Goal: Task Accomplishment & Management: Manage account settings

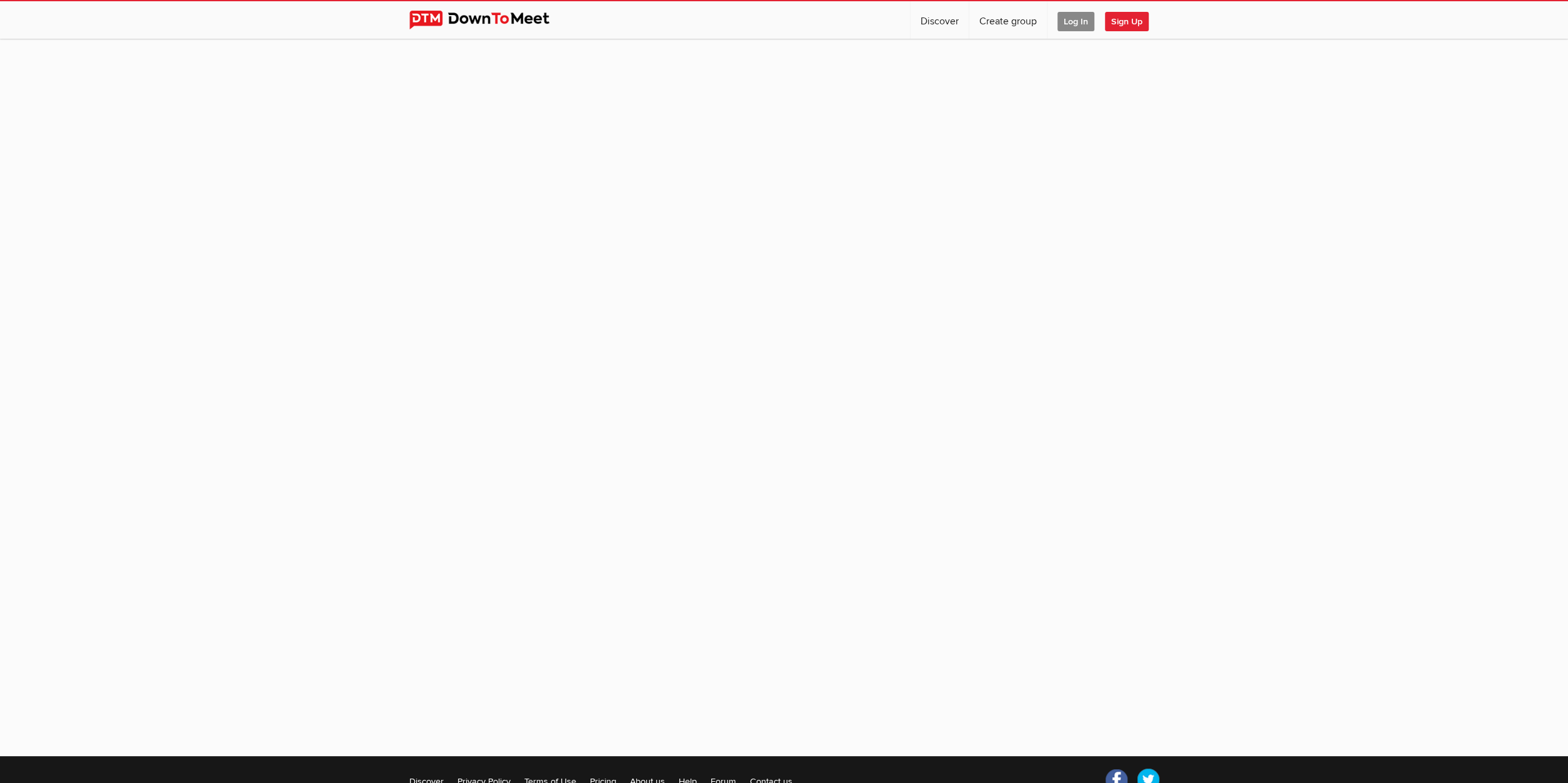
click at [1068, 19] on span "Log In" at bounding box center [1076, 21] width 37 height 19
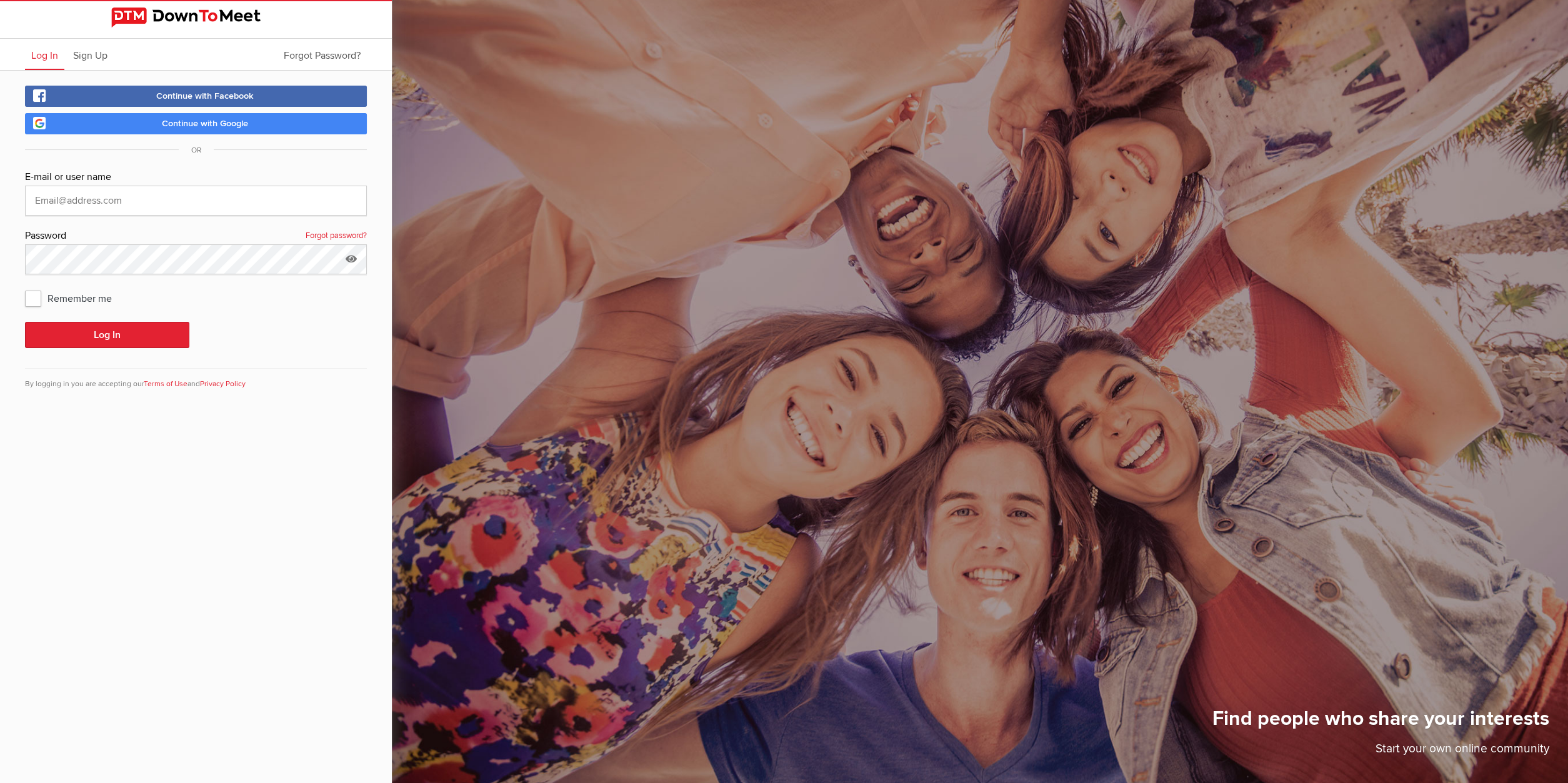
click at [199, 120] on span "Continue with Google" at bounding box center [205, 123] width 87 height 11
click at [201, 127] on span "Continue with Google" at bounding box center [205, 123] width 87 height 11
click at [202, 120] on span "Continue with Google" at bounding box center [205, 123] width 87 height 11
click at [123, 201] on input "text" at bounding box center [196, 200] width 342 height 30
drag, startPoint x: 122, startPoint y: 197, endPoint x: 115, endPoint y: 195, distance: 7.3
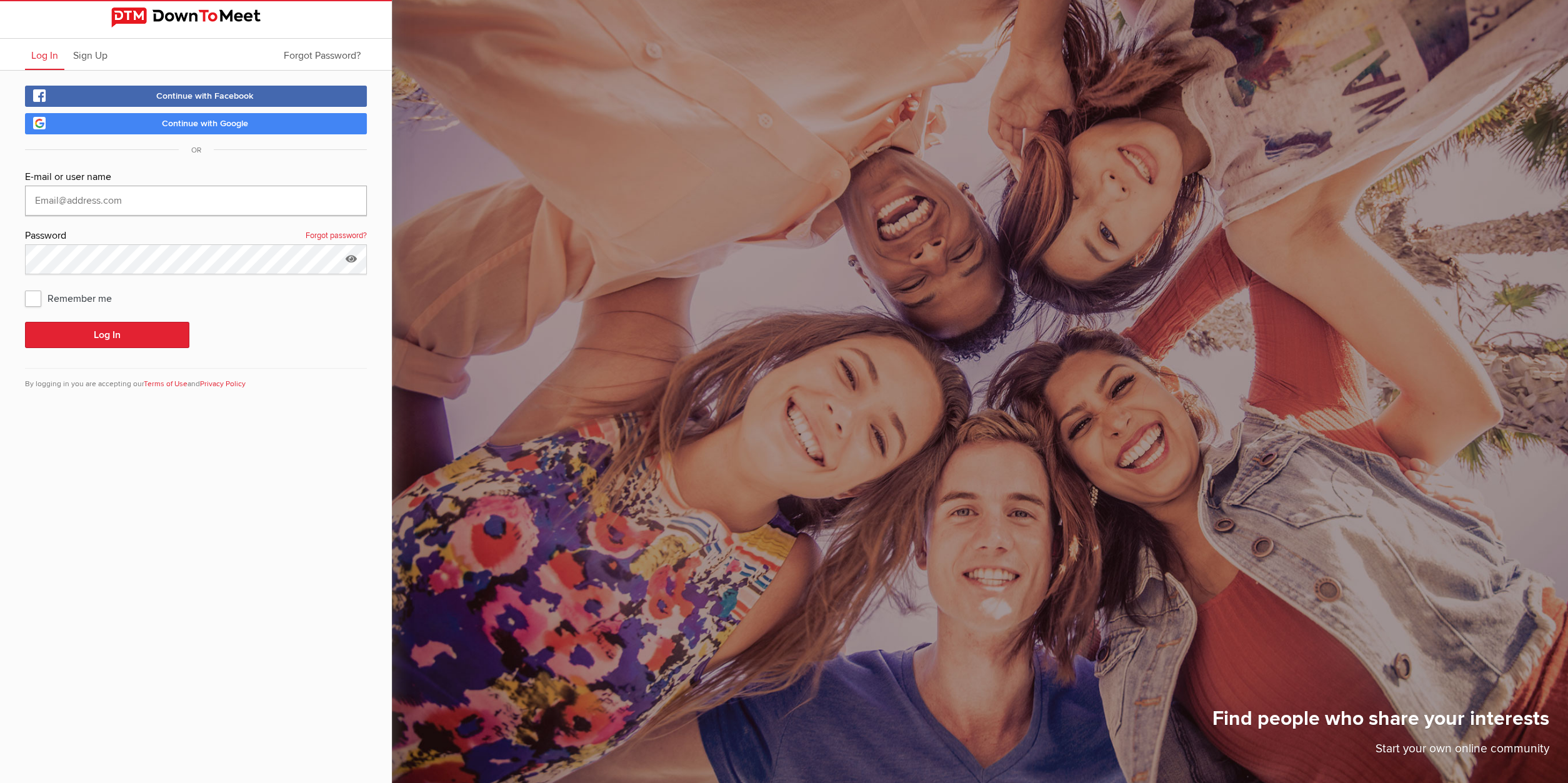
click at [115, 195] on input "text" at bounding box center [196, 200] width 342 height 30
drag, startPoint x: 125, startPoint y: 200, endPoint x: -25, endPoint y: 205, distance: 150.1
click at [25, 205] on input "text" at bounding box center [196, 200] width 342 height 30
type input "[EMAIL_ADDRESS][DOMAIN_NAME]"
click at [350, 258] on icon at bounding box center [351, 259] width 18 height 29
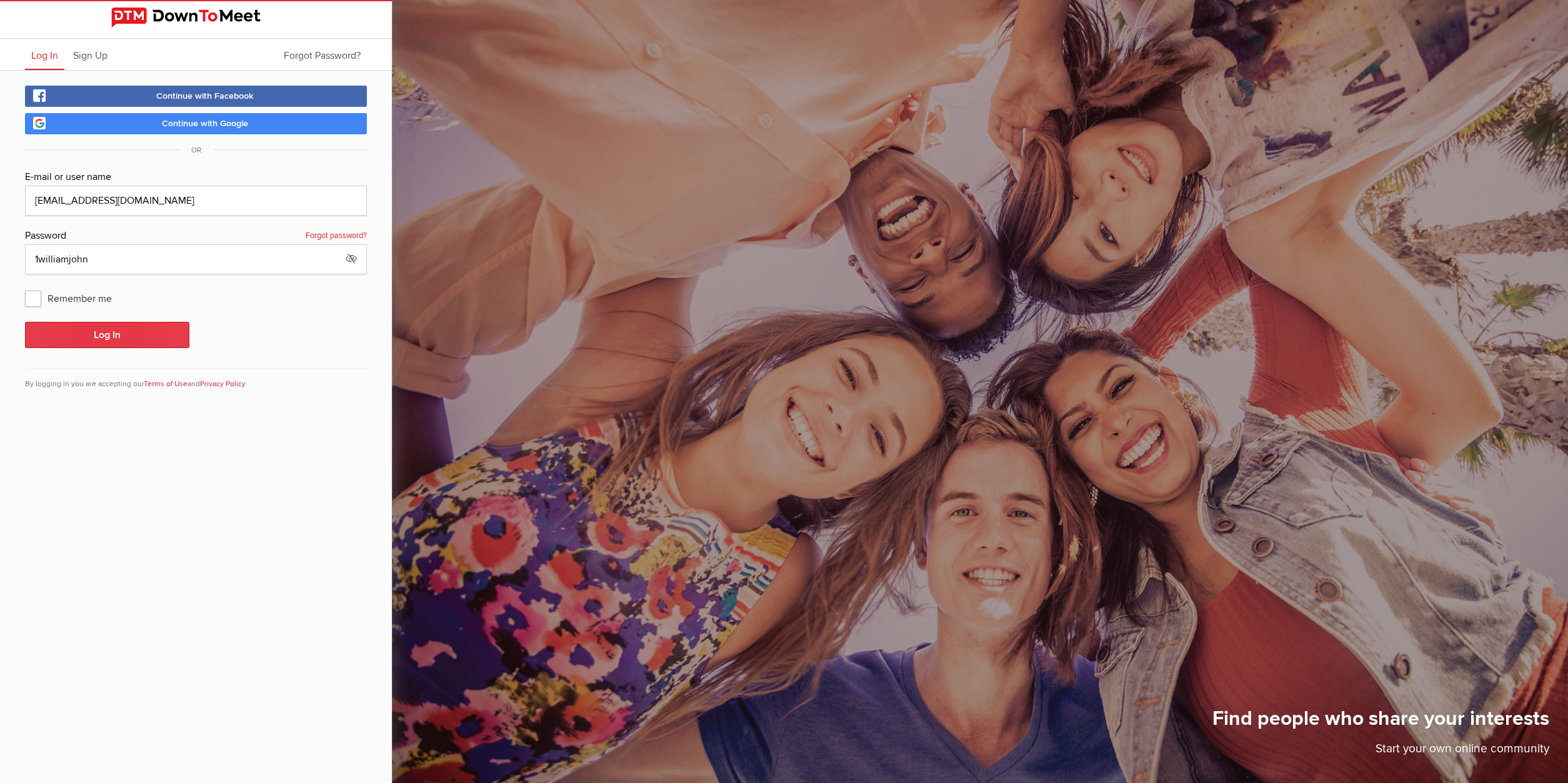
click at [99, 329] on button "Log In" at bounding box center [107, 335] width 164 height 26
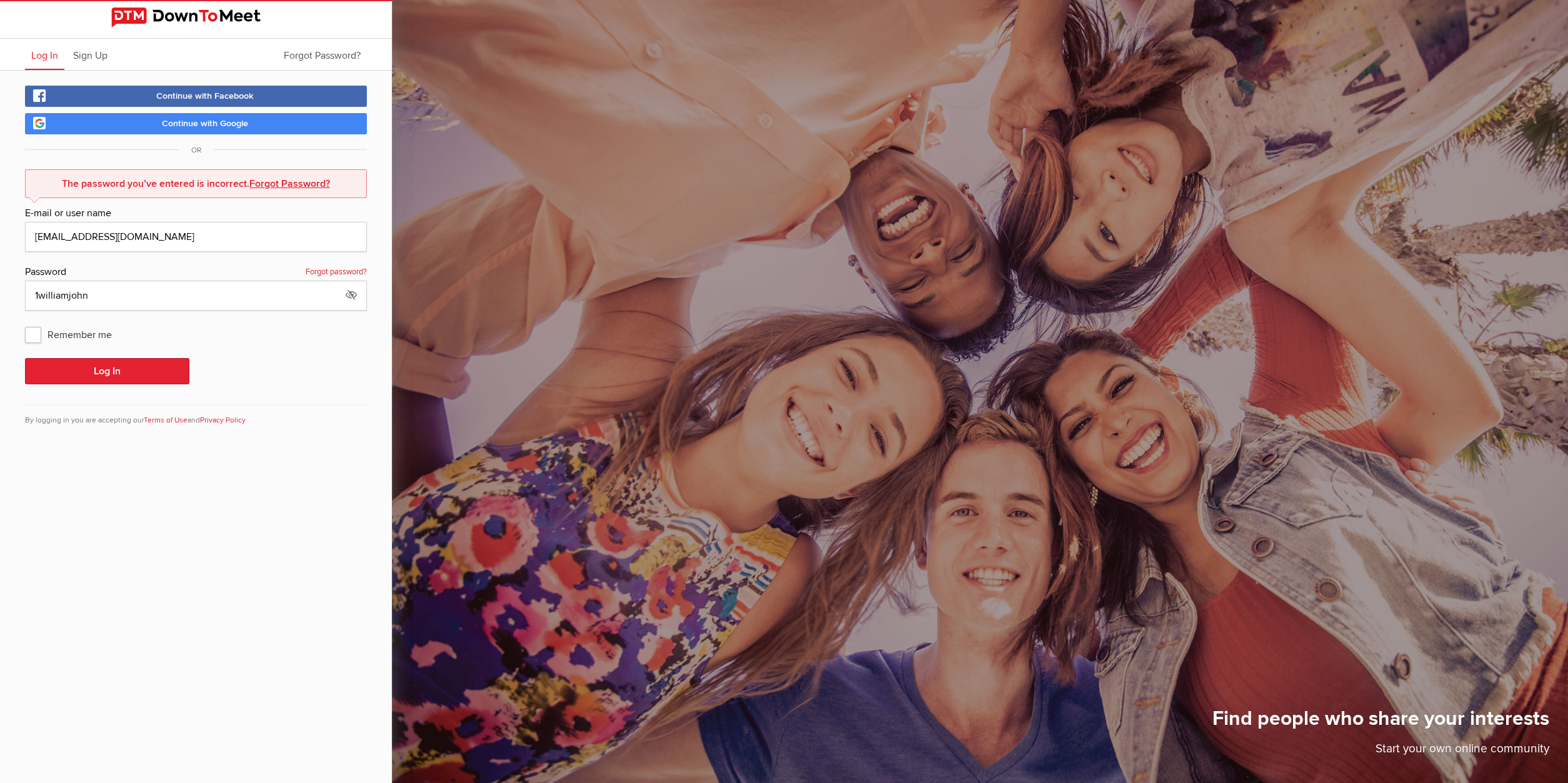
click at [264, 182] on link "Forgot Password?" at bounding box center [289, 184] width 80 height 12
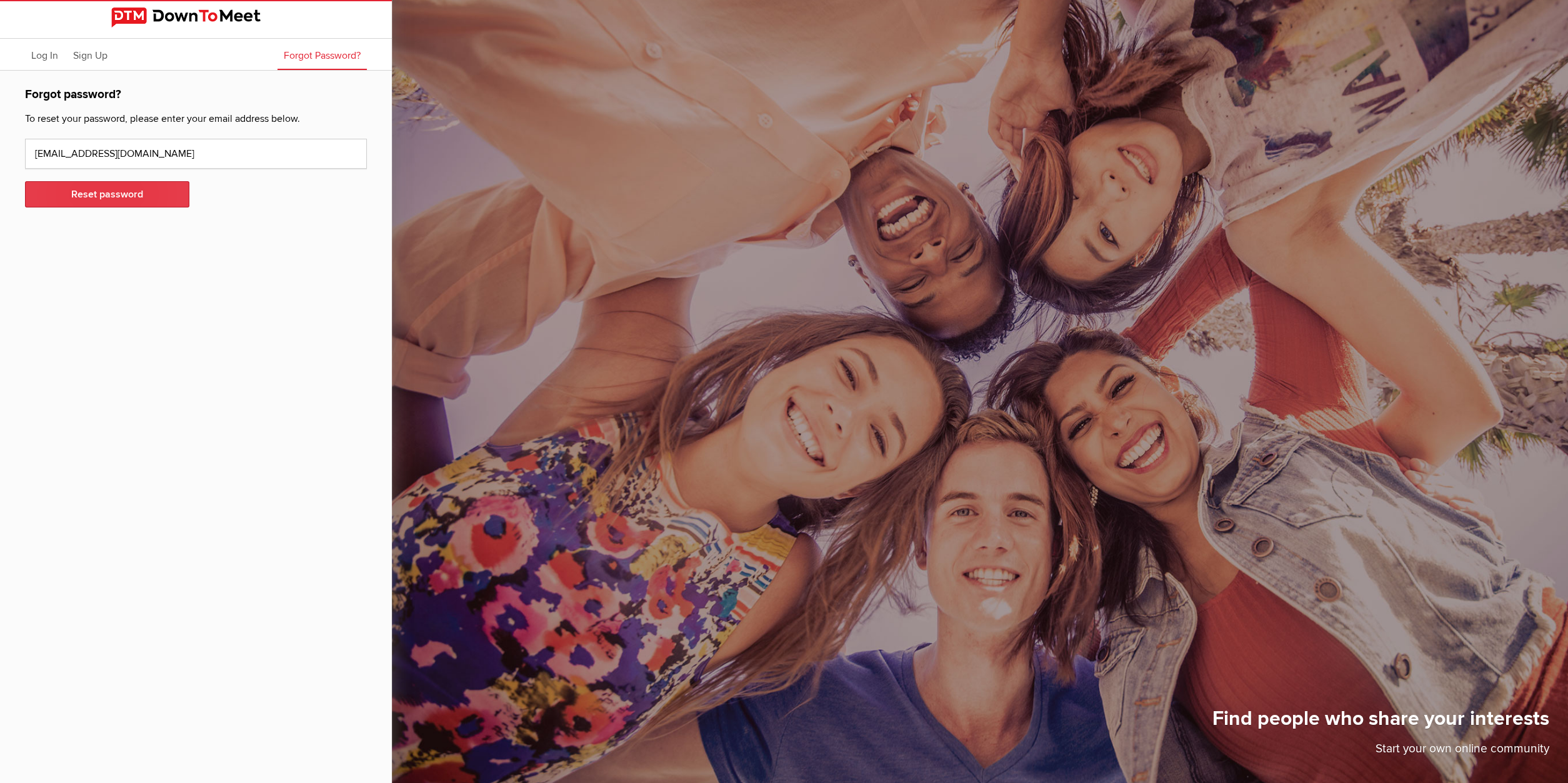
click at [134, 197] on button "Reset password" at bounding box center [107, 194] width 164 height 26
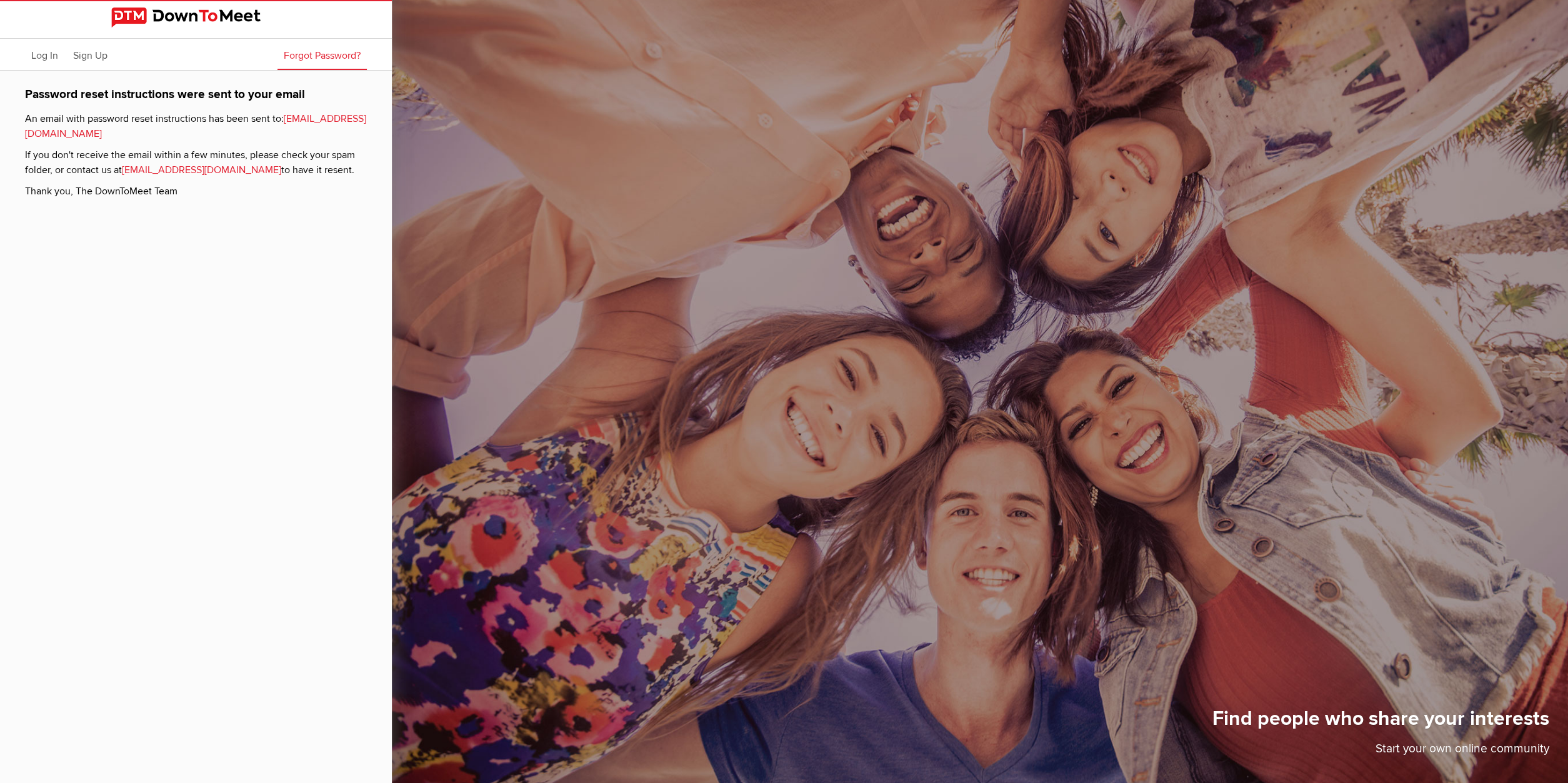
click at [195, 168] on link "[EMAIL_ADDRESS][DOMAIN_NAME]" at bounding box center [202, 170] width 159 height 12
click at [684, 439] on div "Find people who share your interests Start your own online community" at bounding box center [979, 392] width 1176 height 783
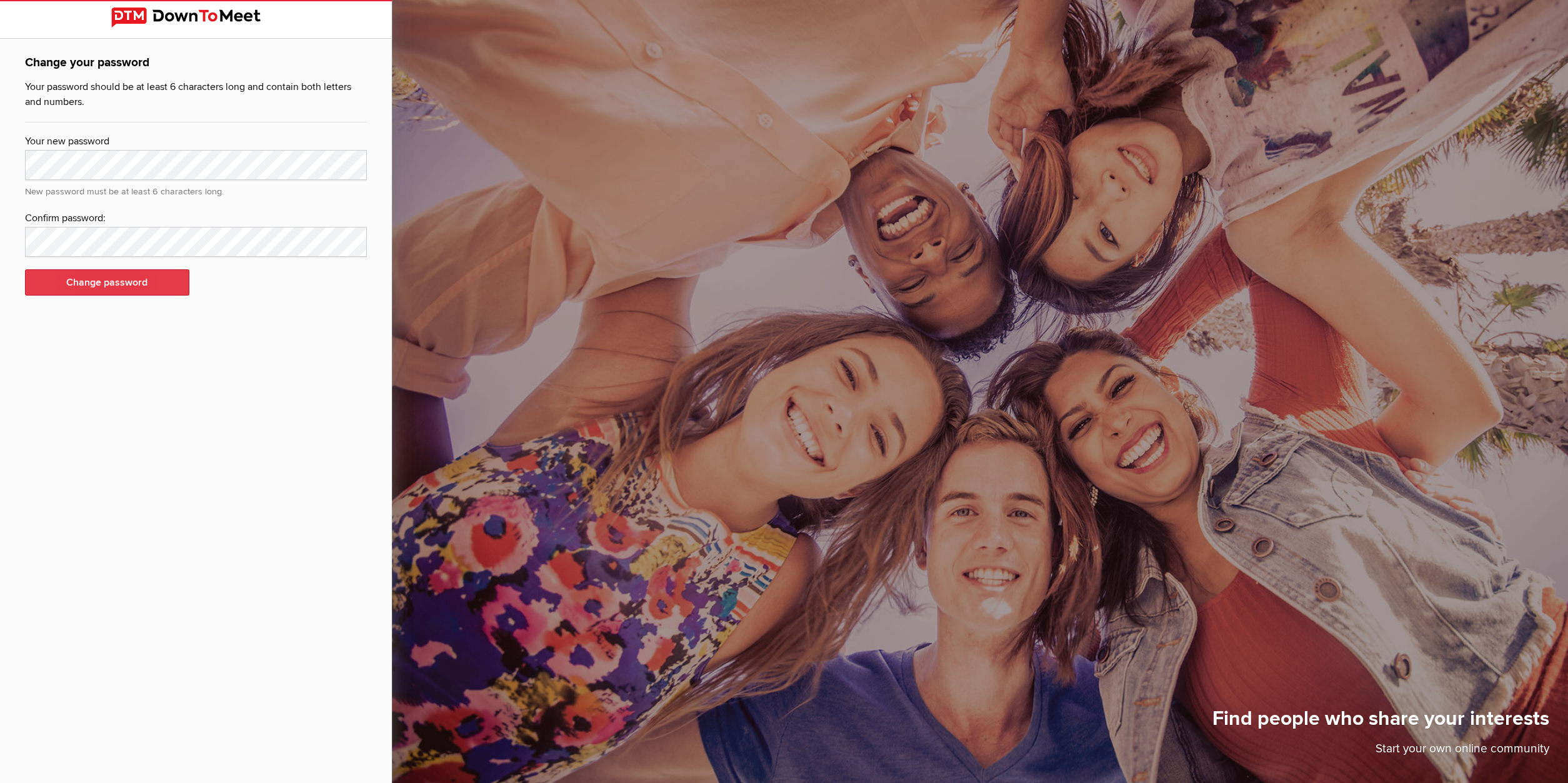
click at [126, 283] on button "Change password" at bounding box center [107, 282] width 164 height 26
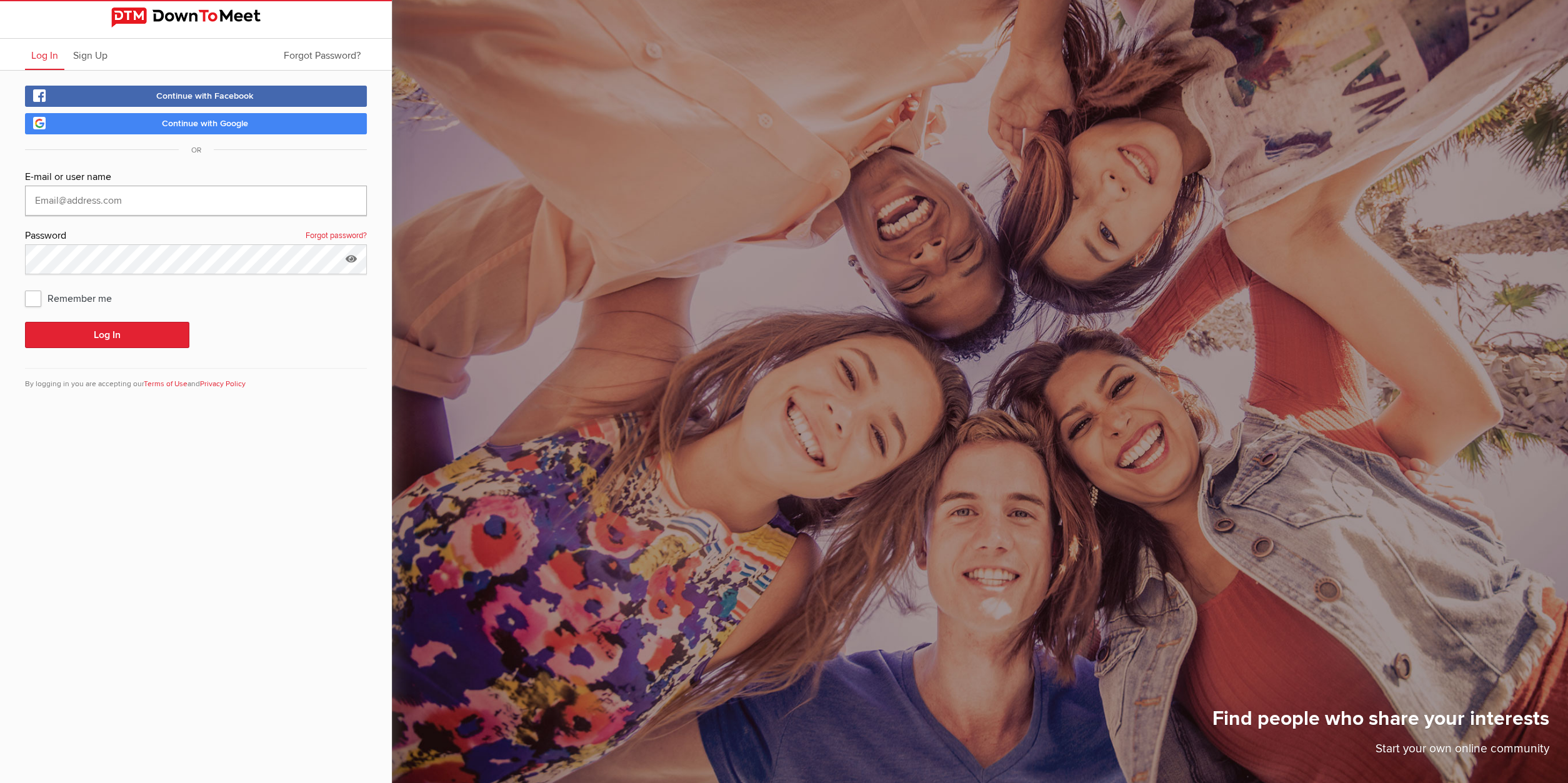
click at [126, 198] on input "text" at bounding box center [196, 200] width 342 height 30
type input "[EMAIL_ADDRESS][DOMAIN_NAME]"
click at [104, 330] on button "Log In" at bounding box center [107, 335] width 164 height 26
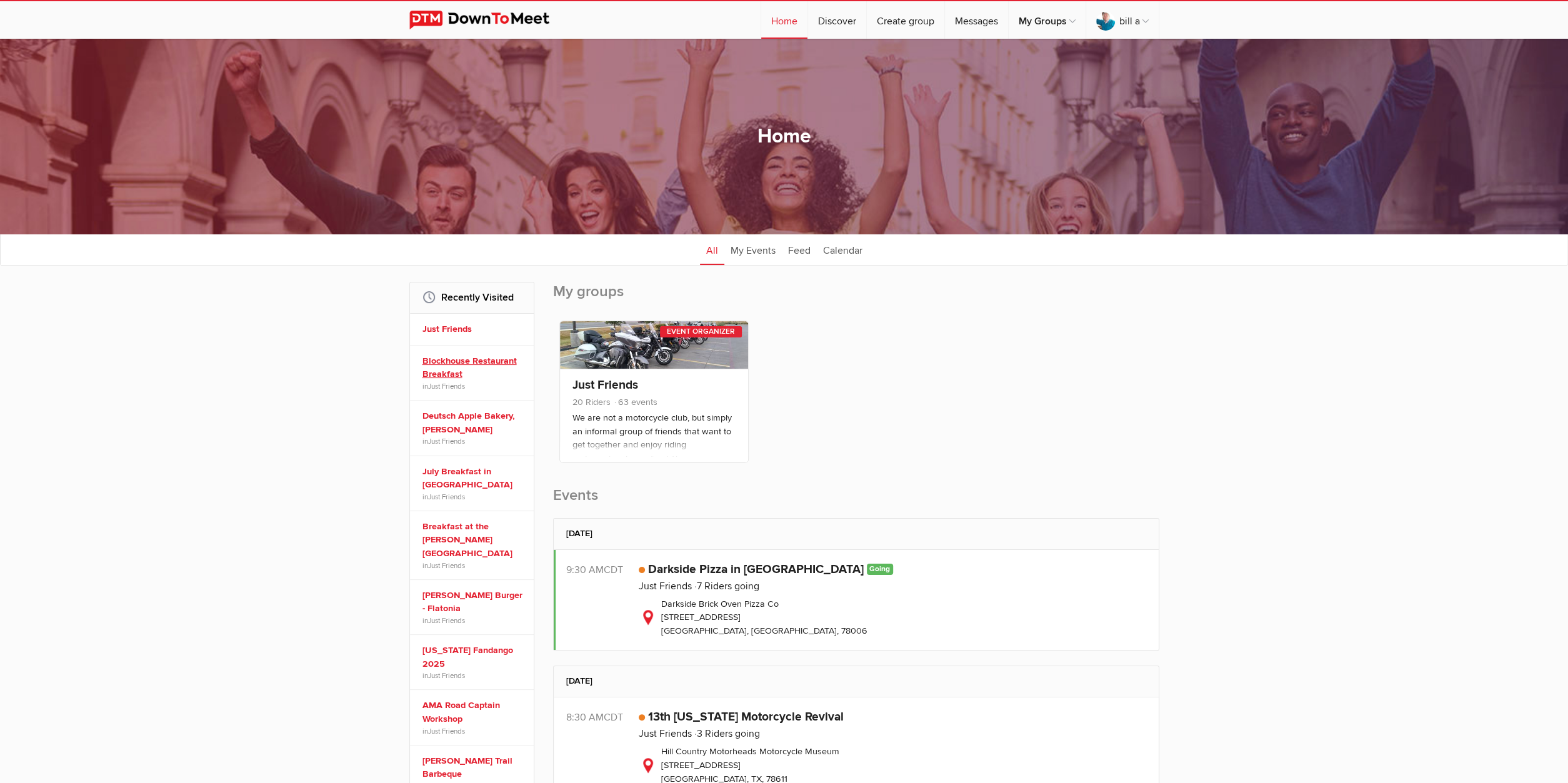
click at [445, 371] on link "Blockhouse Restaurant Breakfast" at bounding box center [474, 367] width 103 height 27
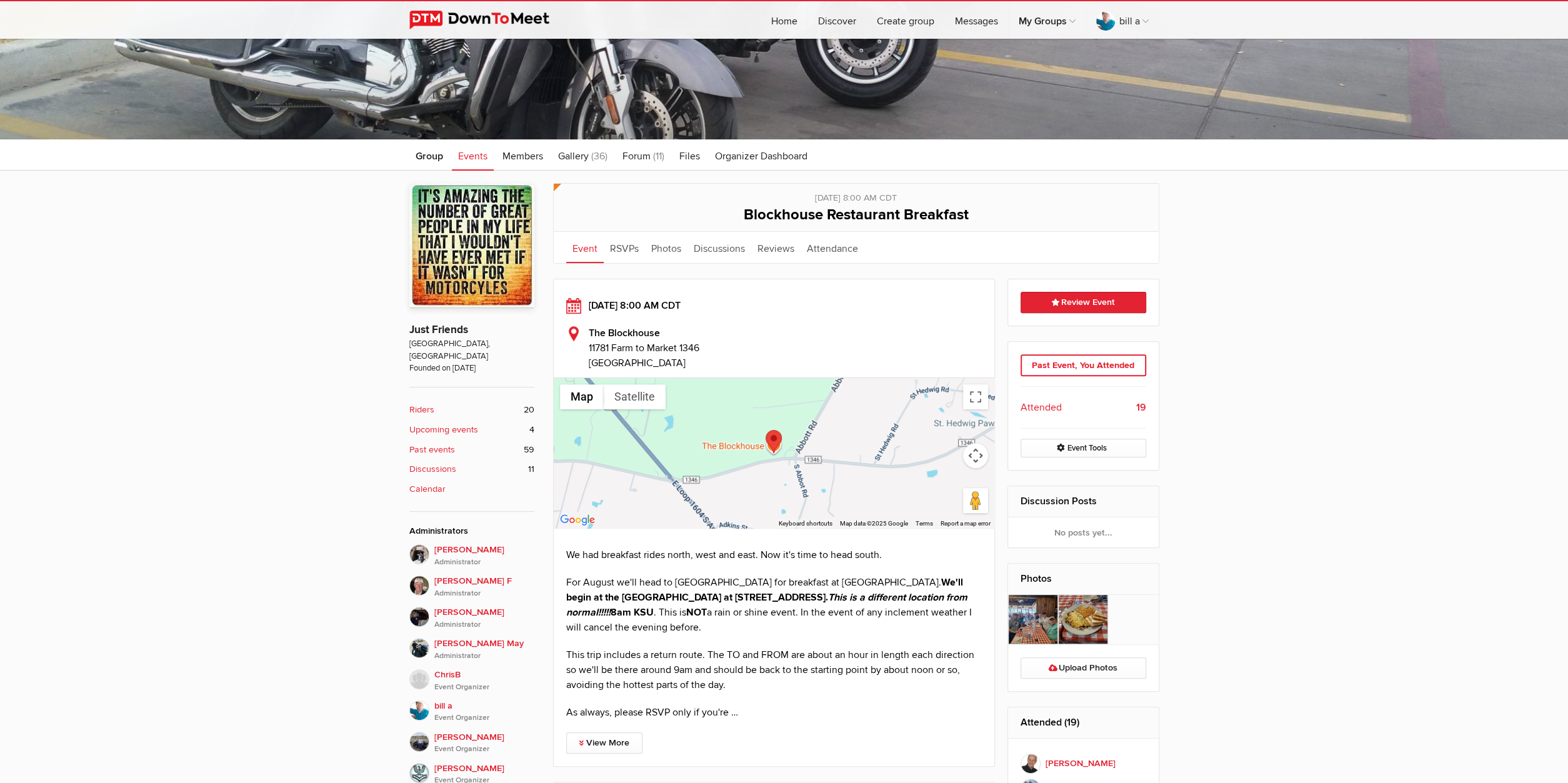
scroll to position [325, 0]
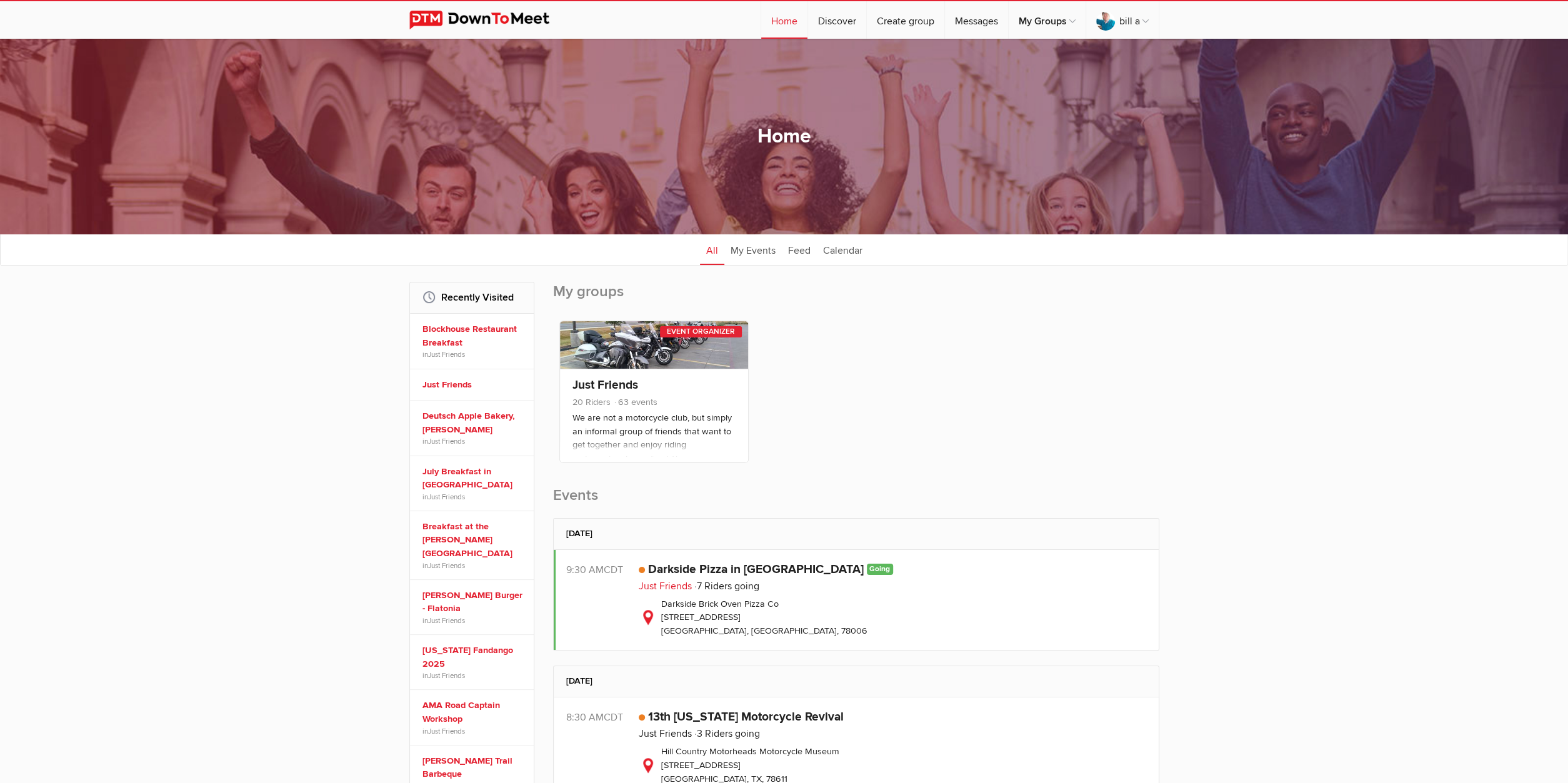
click at [672, 584] on link "Just Friends" at bounding box center [664, 586] width 53 height 12
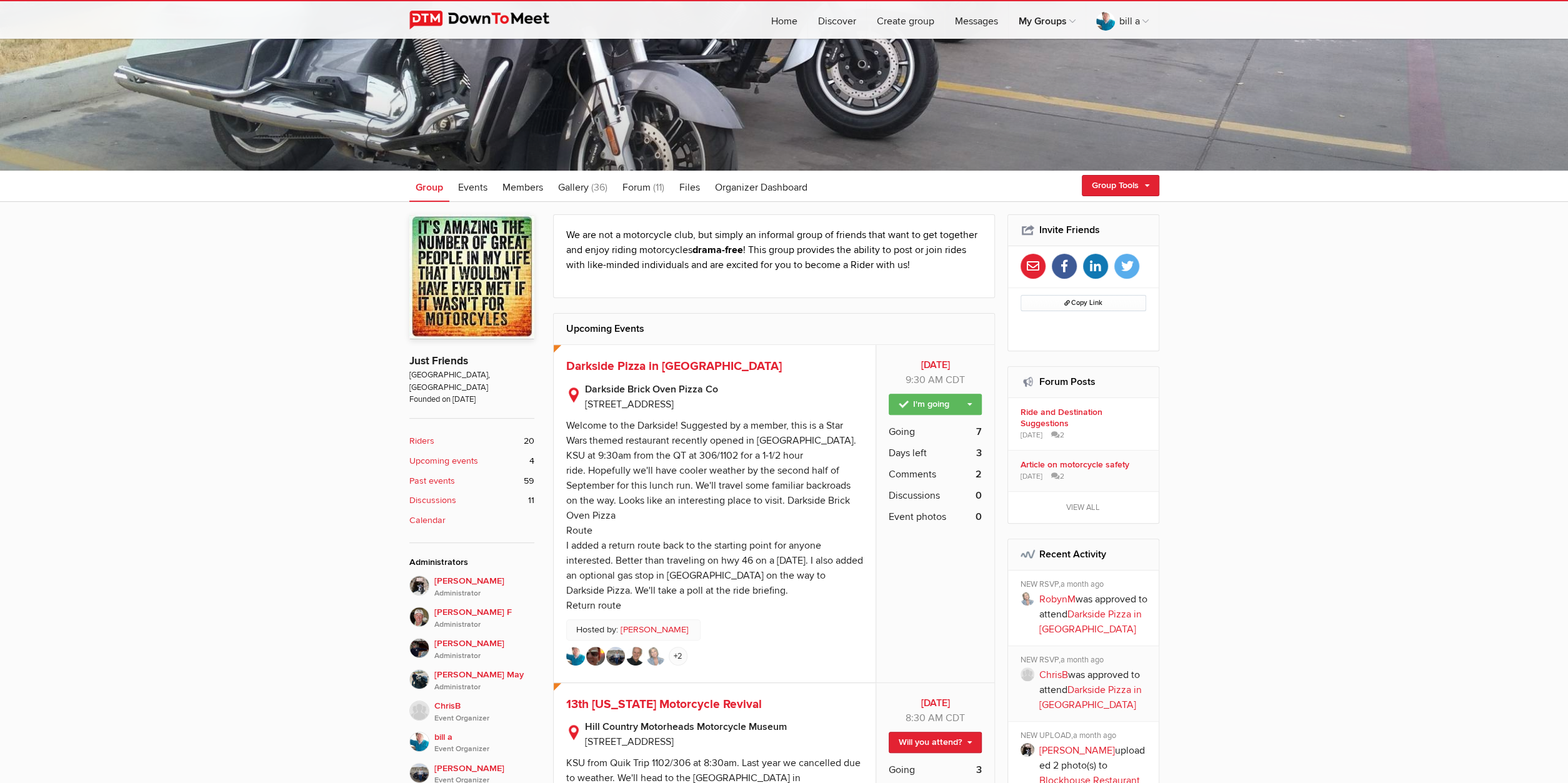
scroll to position [325, 0]
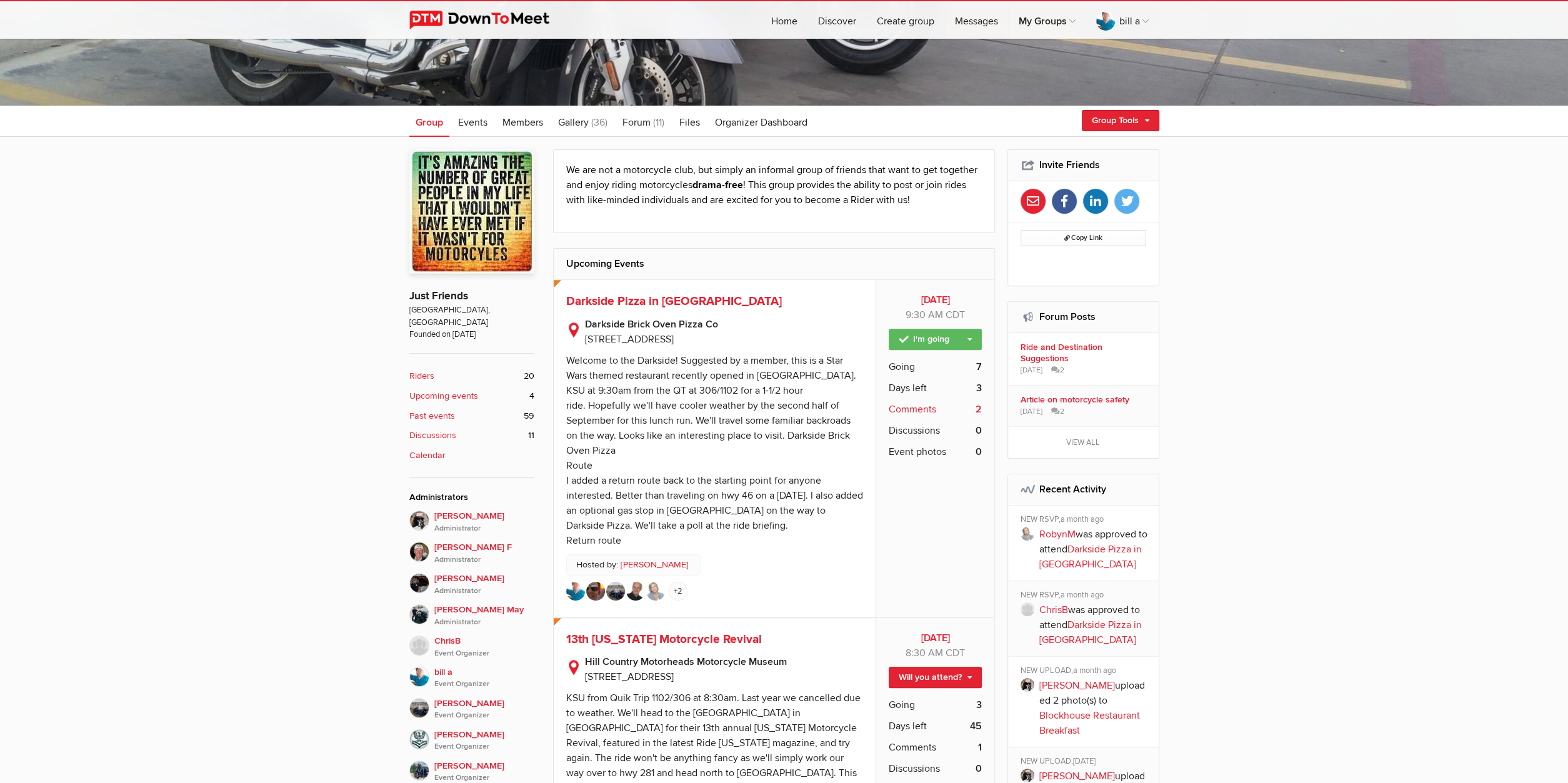
click at [930, 408] on span "Comments" at bounding box center [912, 409] width 48 height 15
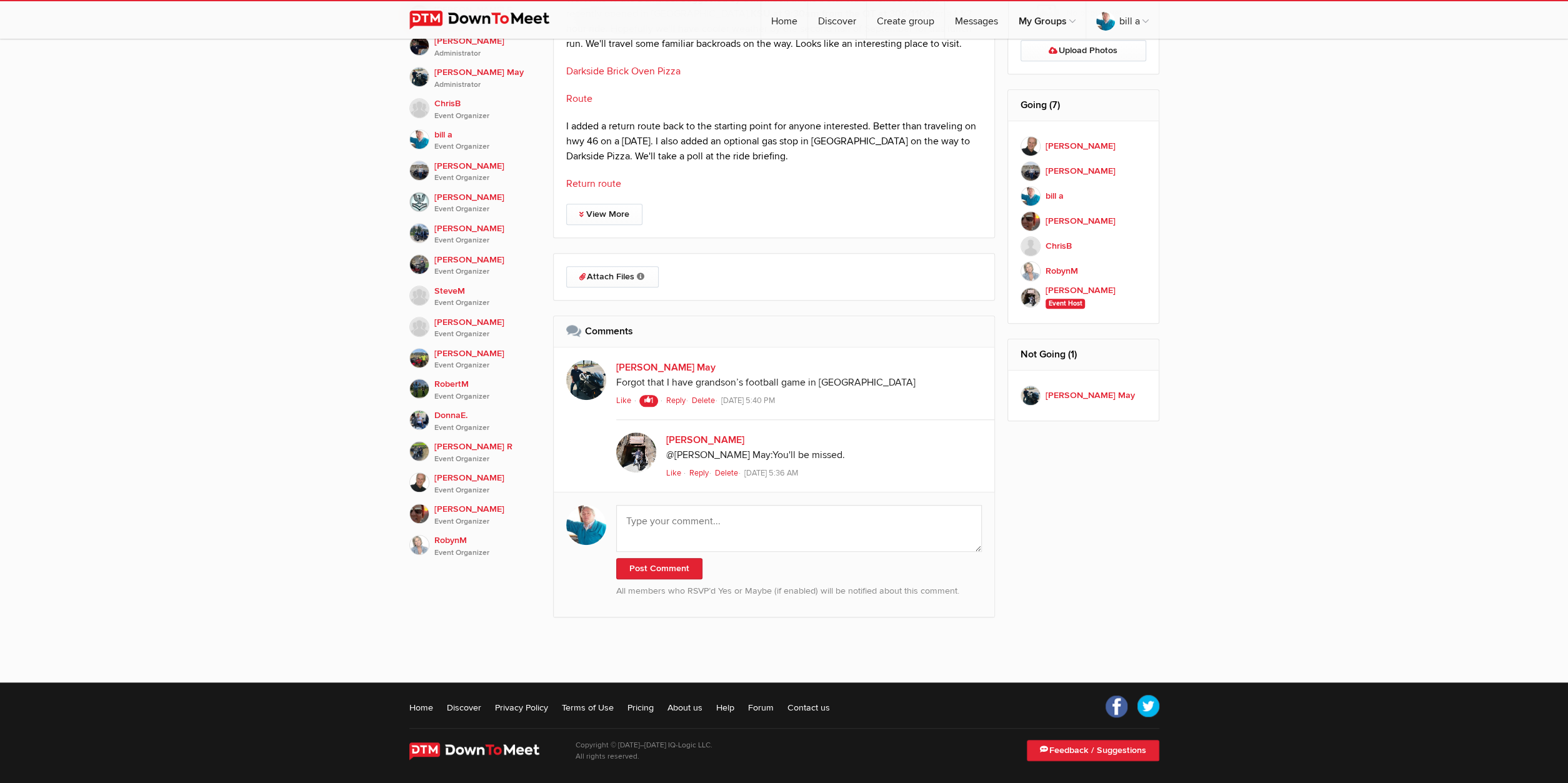
scroll to position [863, 0]
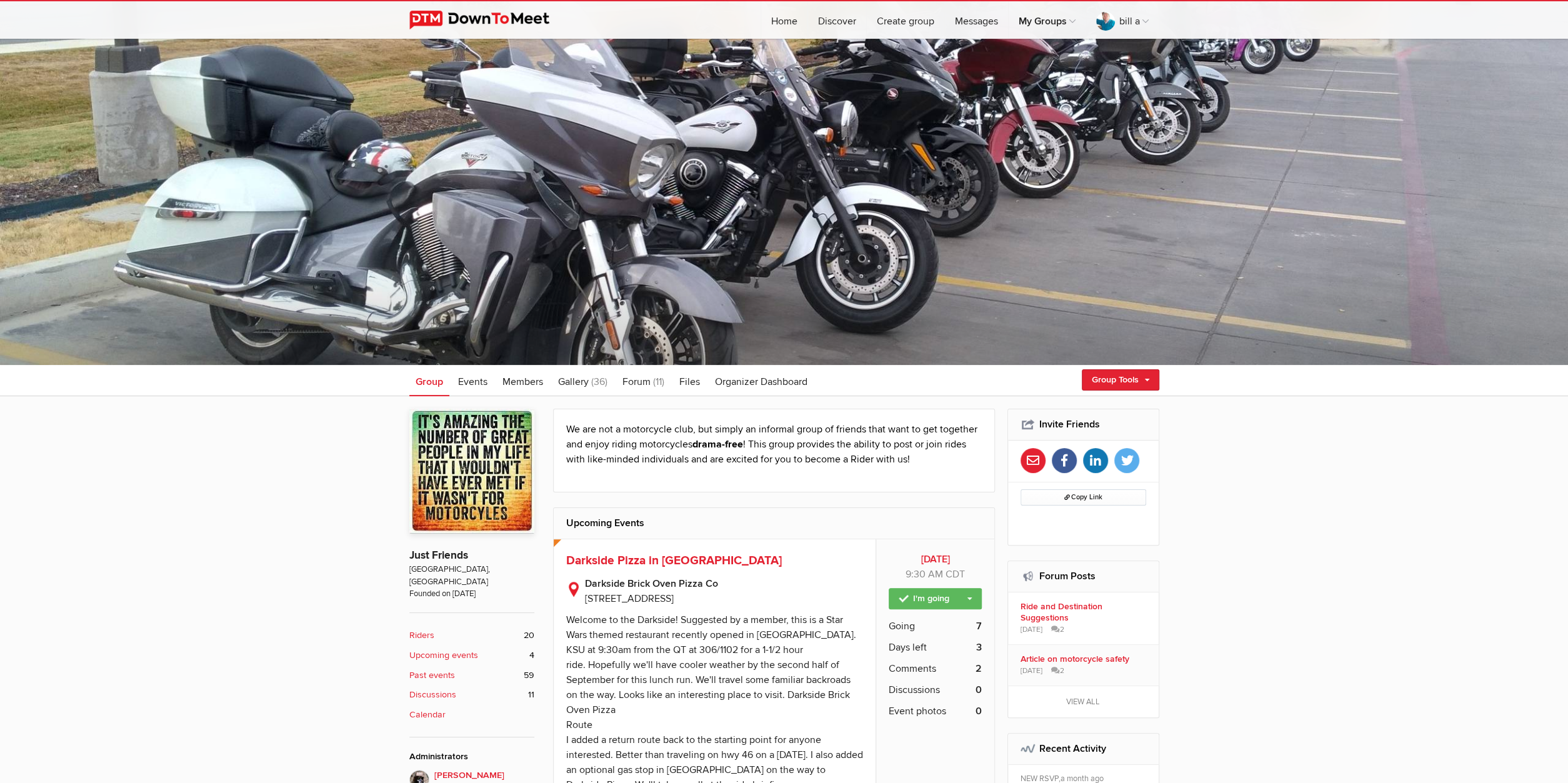
scroll to position [65, 0]
